Goal: Task Accomplishment & Management: Use online tool/utility

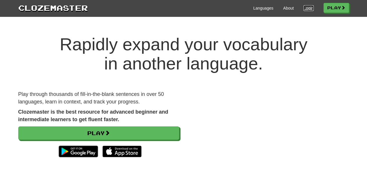
click at [304, 8] on link "Login" at bounding box center [309, 8] width 10 height 6
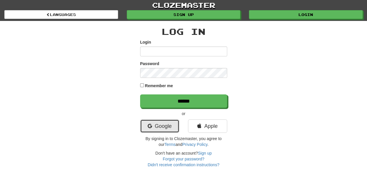
click at [159, 122] on link "Google" at bounding box center [159, 125] width 39 height 13
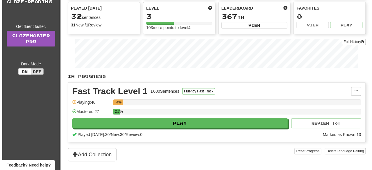
scroll to position [67, 0]
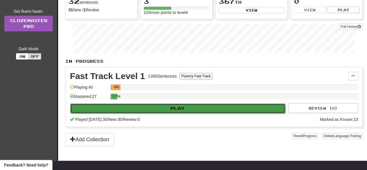
click at [202, 109] on button "Play" at bounding box center [177, 108] width 215 height 10
select select "**"
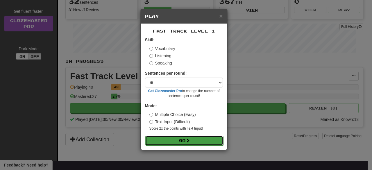
click at [203, 139] on button "Go" at bounding box center [184, 141] width 78 height 10
